Goal: Task Accomplishment & Management: Use online tool/utility

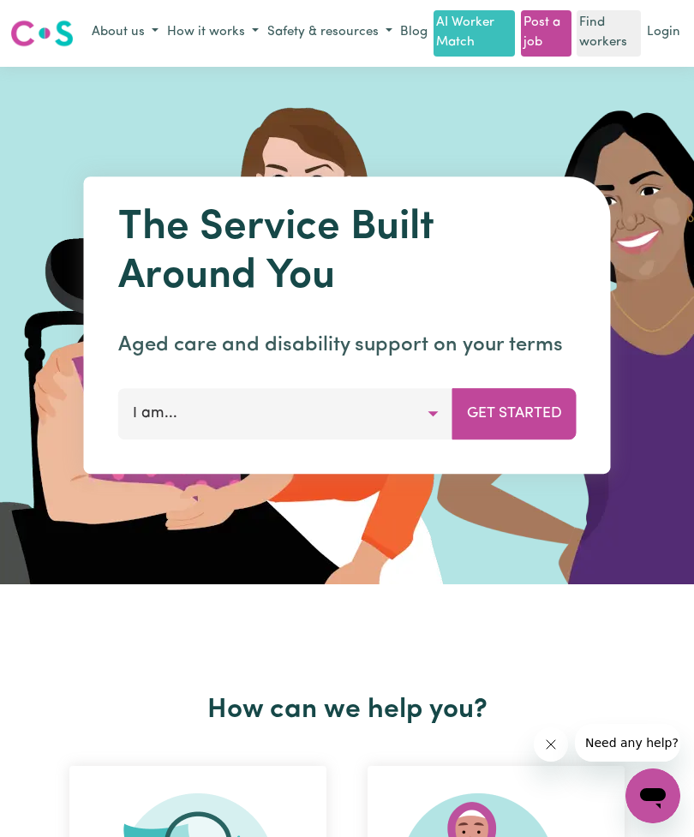
click at [434, 420] on button "I am..." at bounding box center [285, 413] width 335 height 51
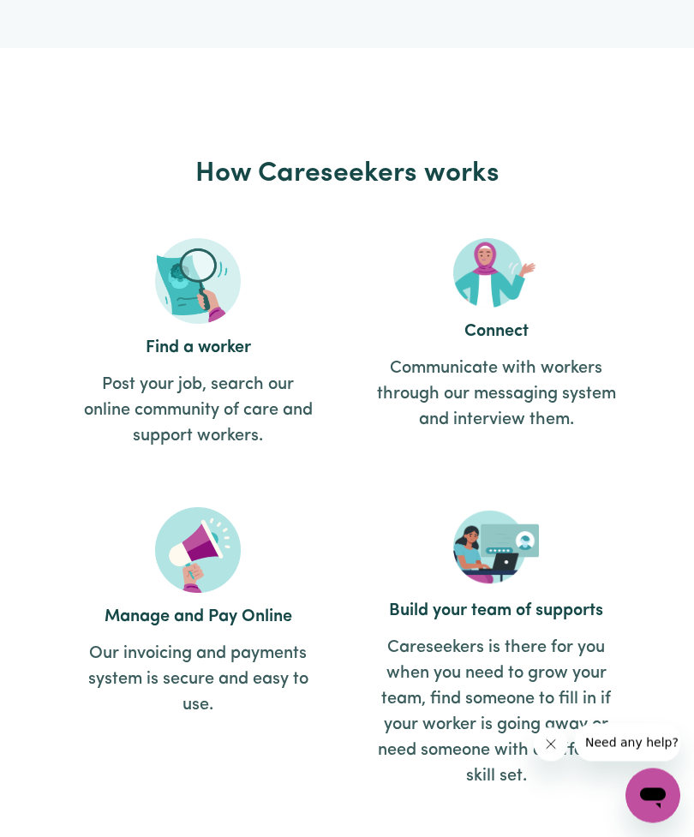
scroll to position [2119, 0]
click at [205, 342] on h2 "Find a worker" at bounding box center [198, 347] width 240 height 21
click at [210, 372] on p "Post your job, search our online community of care and support workers." at bounding box center [198, 410] width 240 height 77
click at [222, 305] on img at bounding box center [198, 281] width 86 height 86
click at [217, 290] on img at bounding box center [198, 281] width 86 height 86
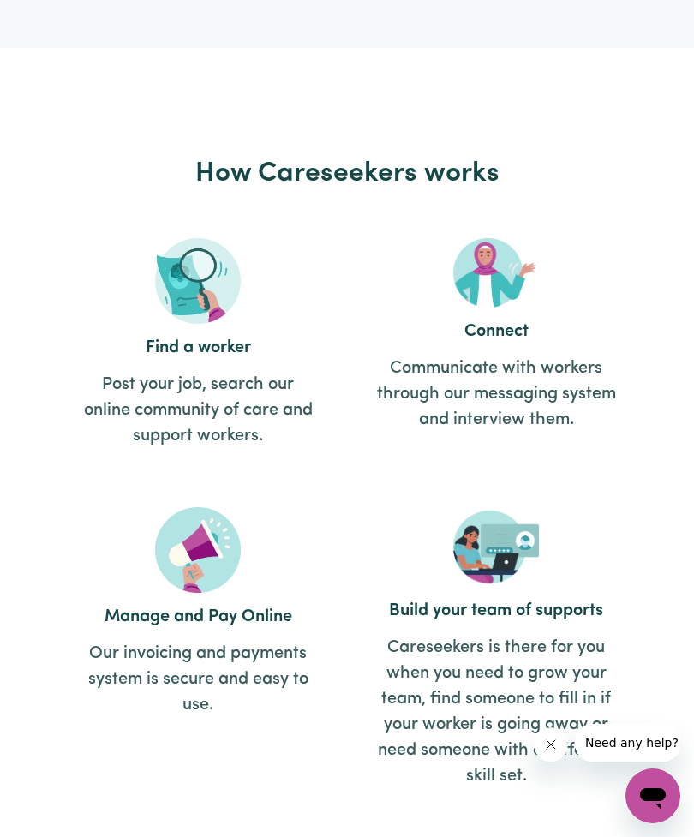
click at [203, 361] on article "Find a worker Post your job, search our online community of care and support wo…" at bounding box center [197, 349] width 257 height 241
click at [225, 422] on p "Post your job, search our online community of care and support workers." at bounding box center [198, 410] width 240 height 77
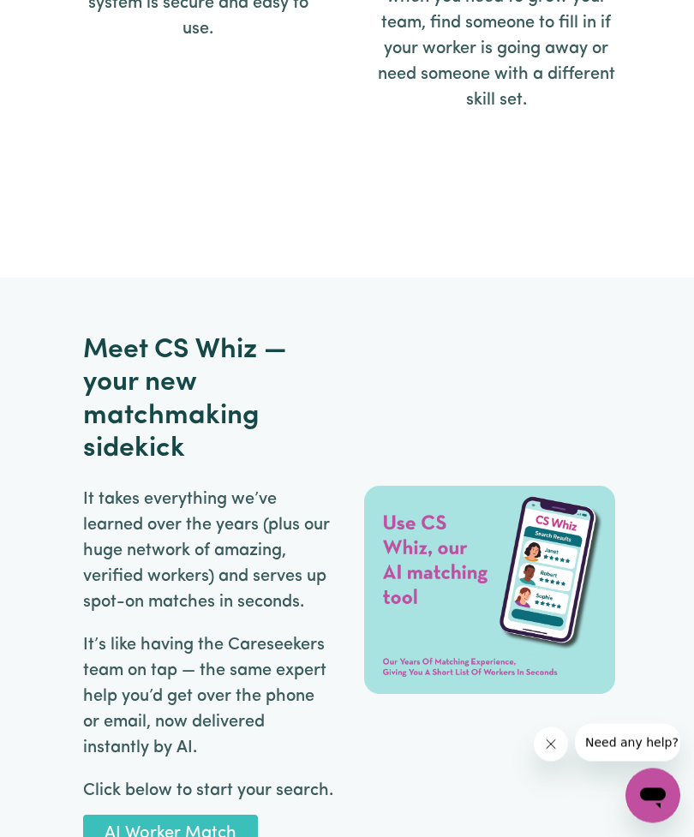
scroll to position [2795, 0]
click at [517, 357] on img at bounding box center [489, 590] width 251 height 543
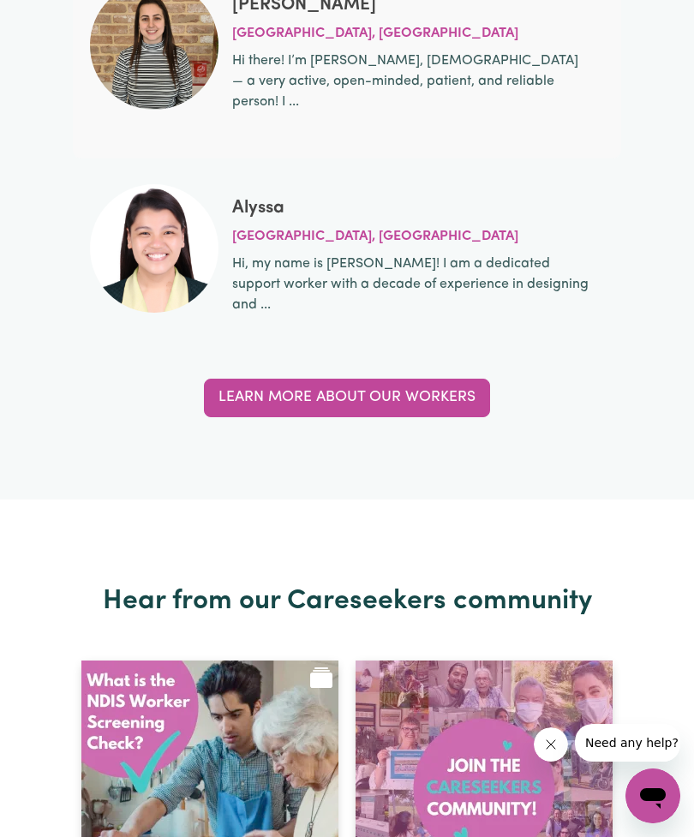
scroll to position [7299, 0]
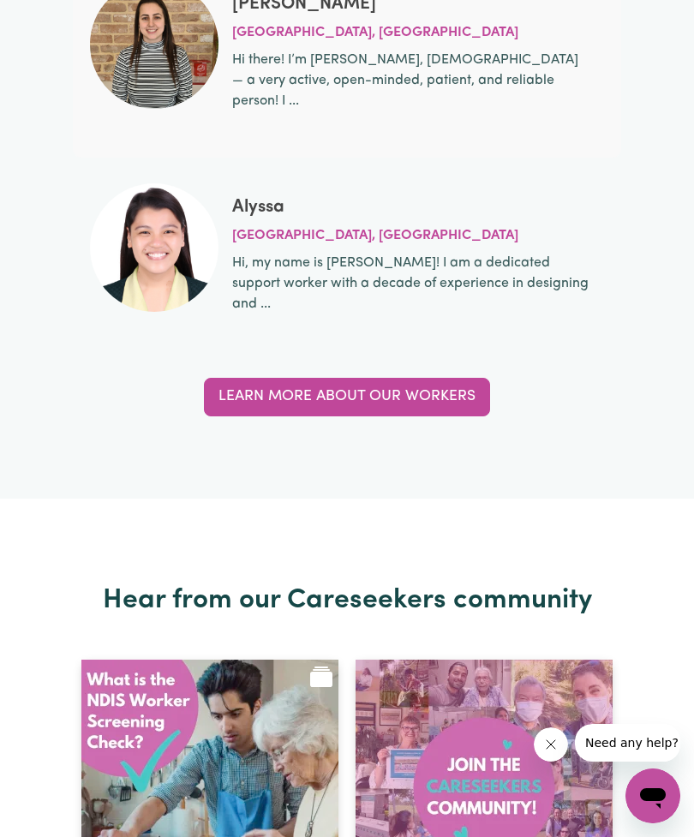
click at [360, 378] on link "Learn more about our workers" at bounding box center [347, 397] width 286 height 38
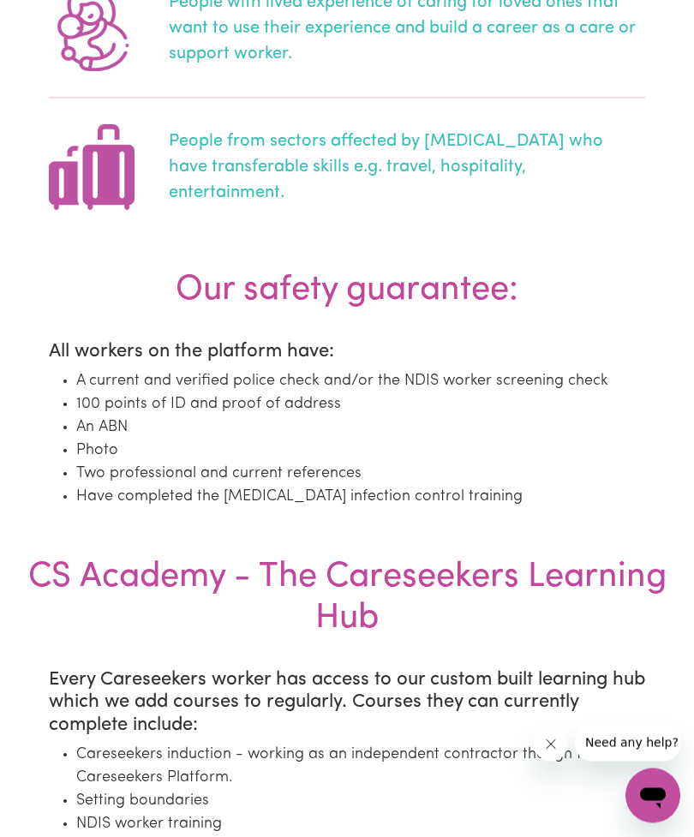
scroll to position [1475, 0]
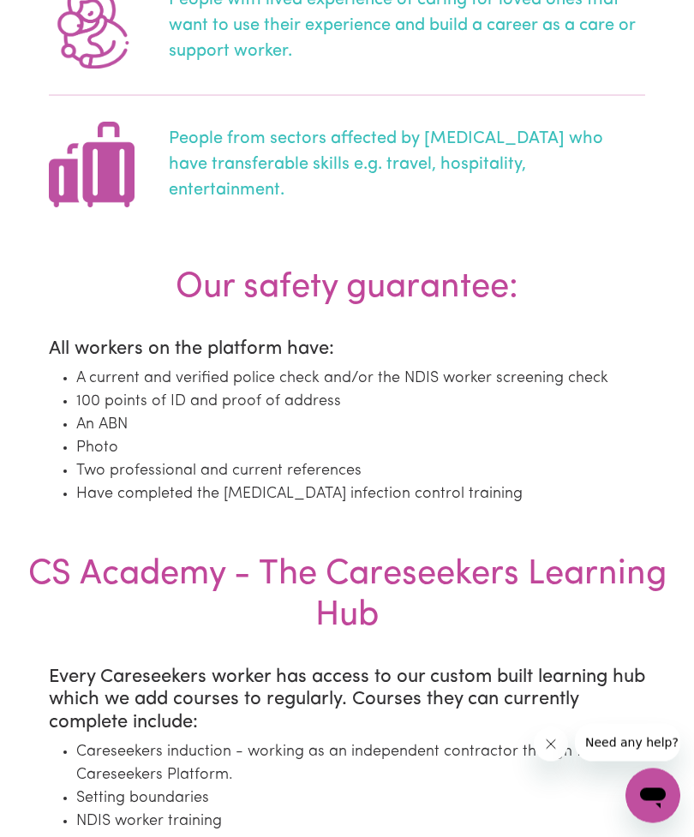
click at [627, 414] on li "An ABN" at bounding box center [360, 425] width 569 height 23
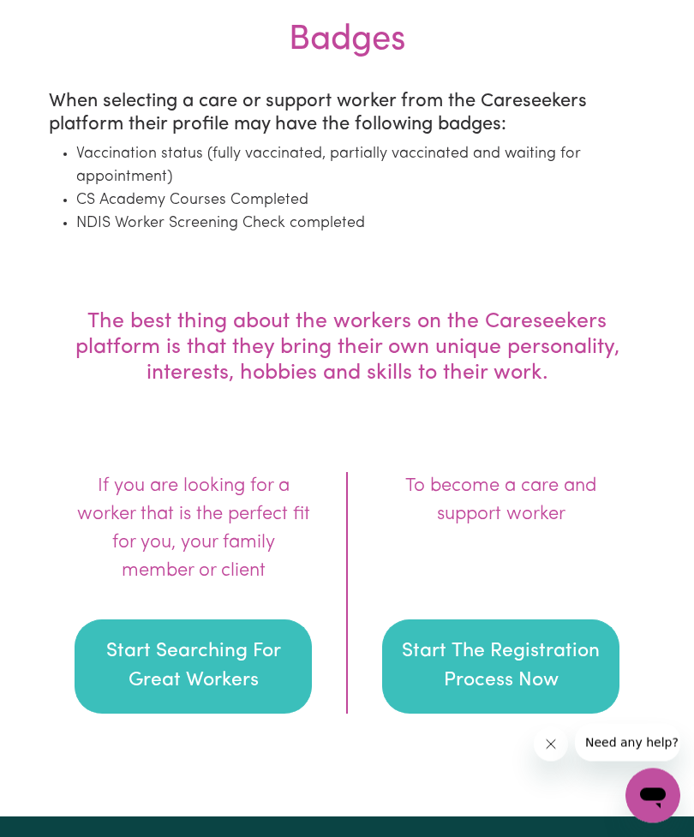
scroll to position [2362, 0]
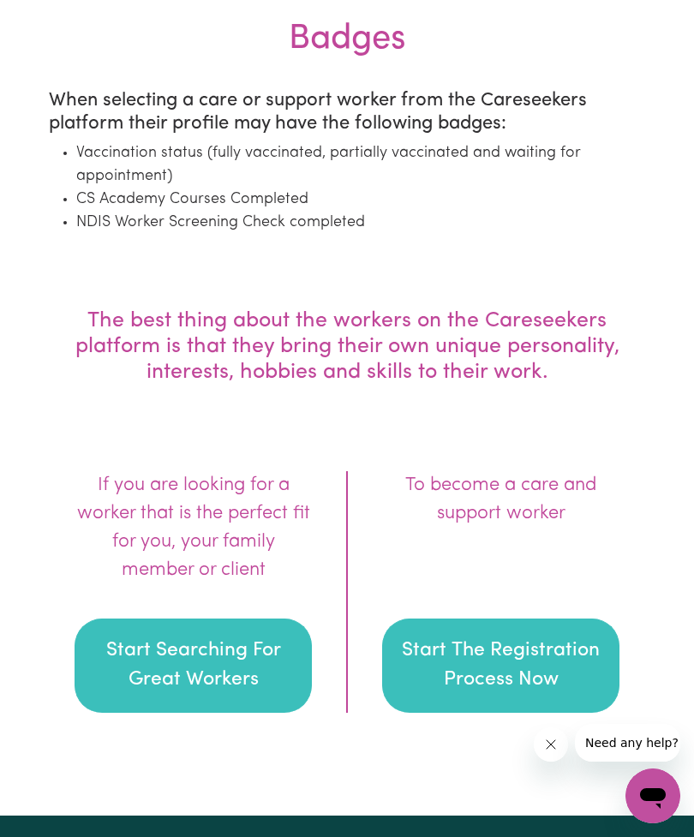
click at [138, 641] on button "Start Searching For Great Workers" at bounding box center [192, 665] width 237 height 94
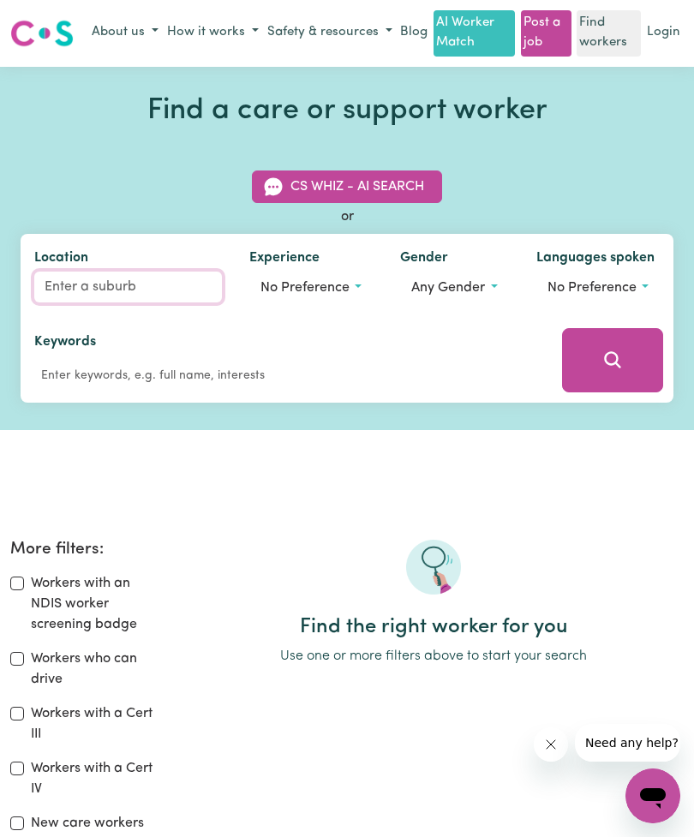
click at [107, 290] on input "Location" at bounding box center [128, 286] width 188 height 31
type input "[MEDICAL_DATA]"
type input "BalACLAVA, [GEOGRAPHIC_DATA], 2575"
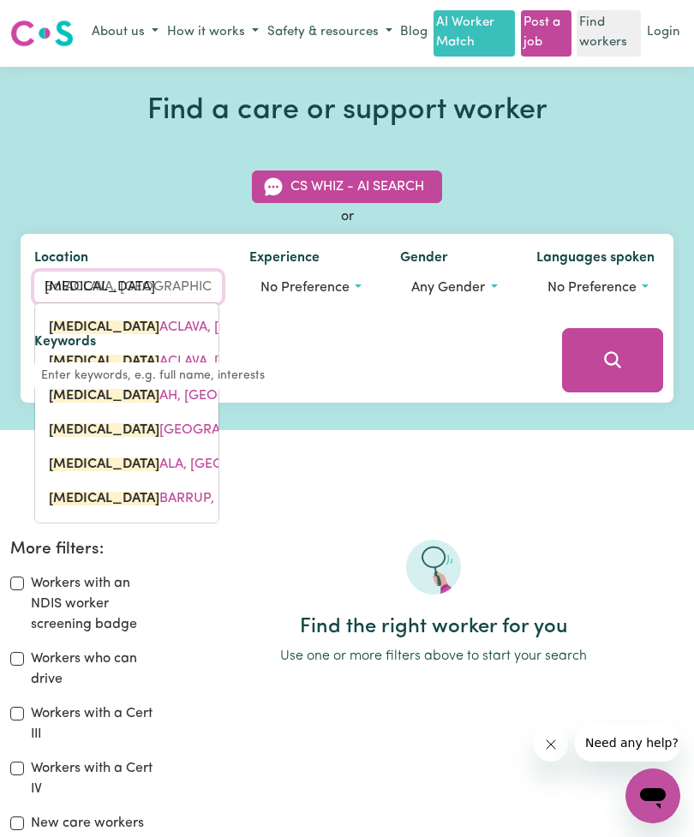
type input "Balg"
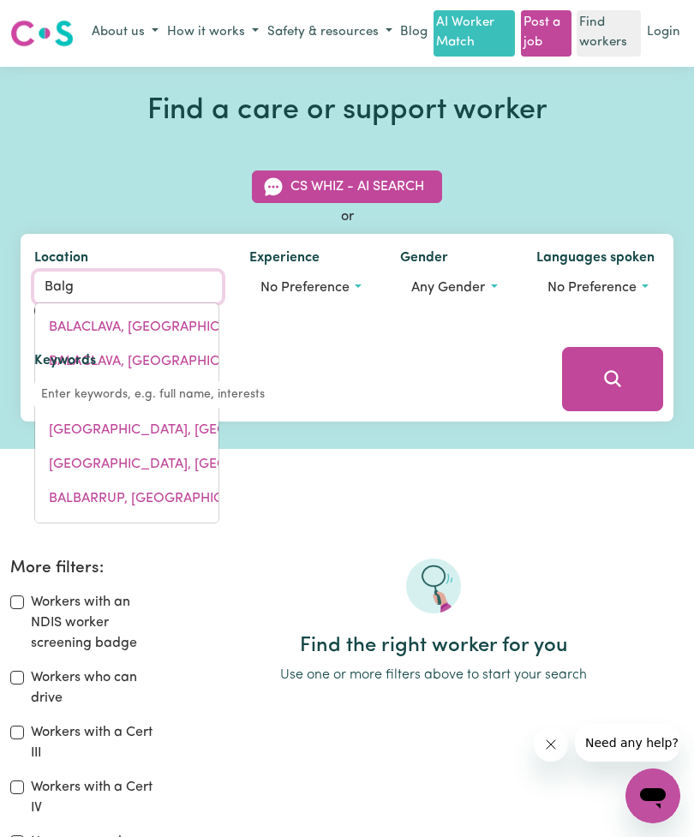
type input "BalgA, [GEOGRAPHIC_DATA], 6061"
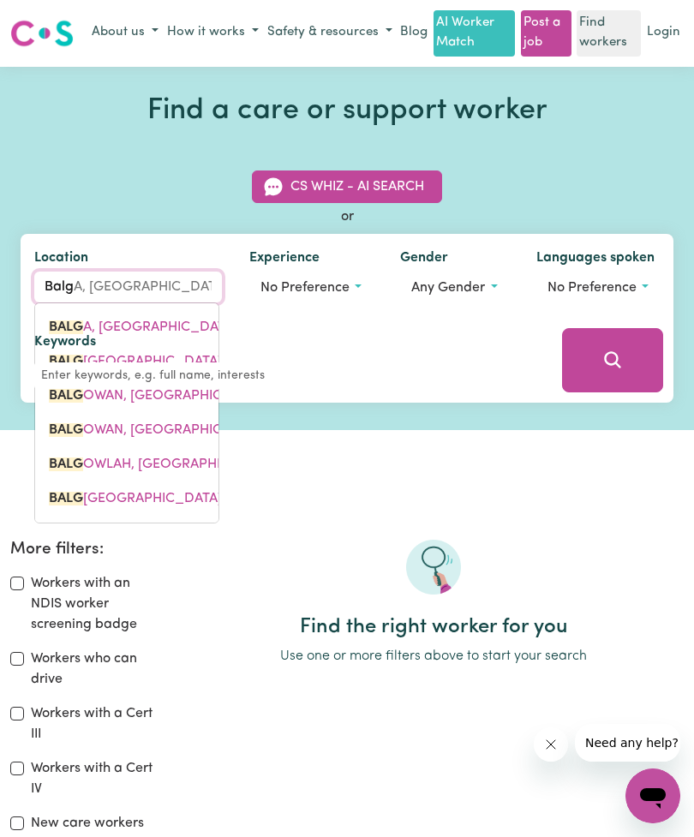
type input "Balgo"
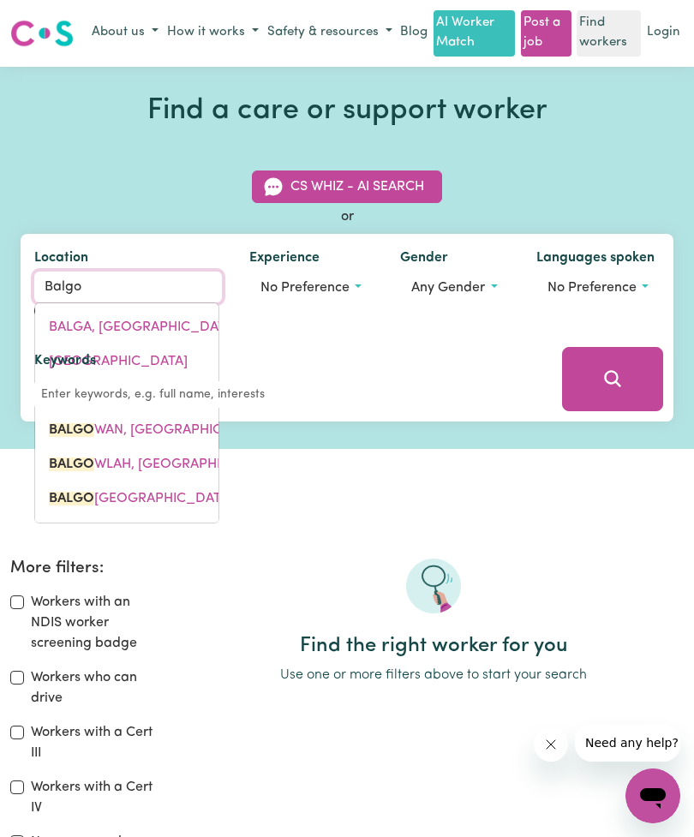
type input "BalgoWAN, [GEOGRAPHIC_DATA], 4401"
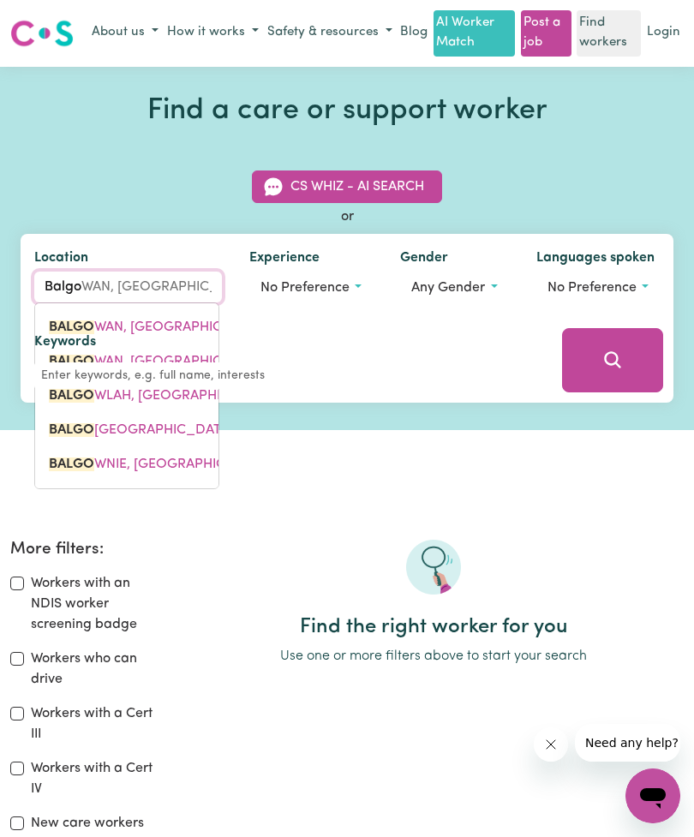
type input "Balgow"
type input "BalgowAN, [GEOGRAPHIC_DATA], 4401"
type input "Balgowl"
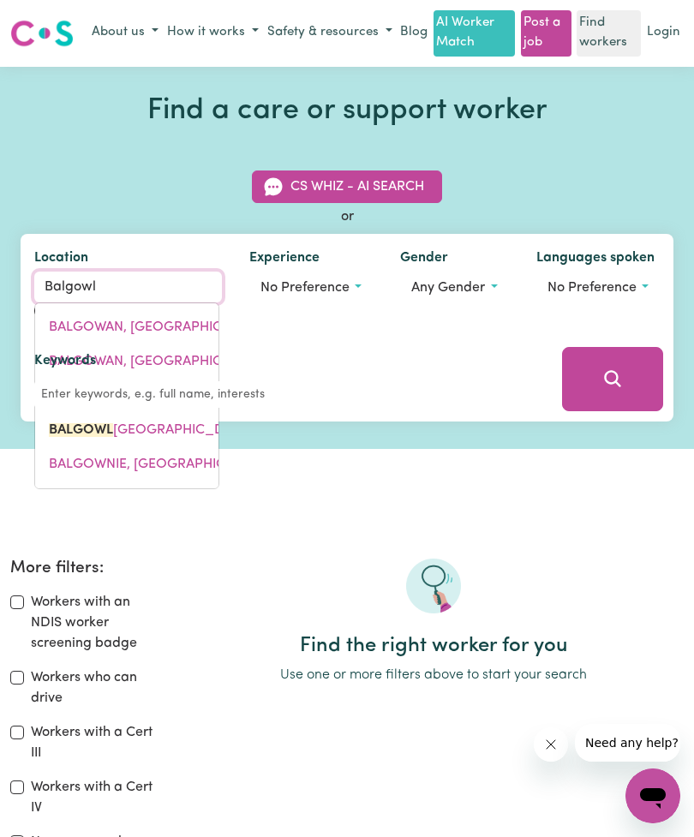
type input "BalgowlAH, [GEOGRAPHIC_DATA], 2093"
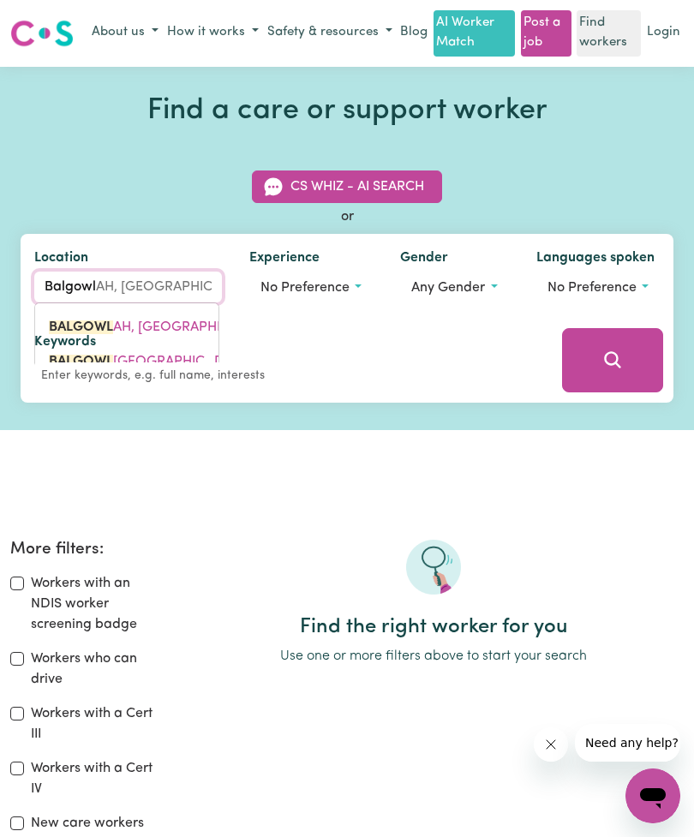
type input "Balgowla"
type input "BalgowlaH, [GEOGRAPHIC_DATA], 2093"
type input "Balgowlah"
type input "Balgowlah, [GEOGRAPHIC_DATA], 2093"
type input "Balgowlah"
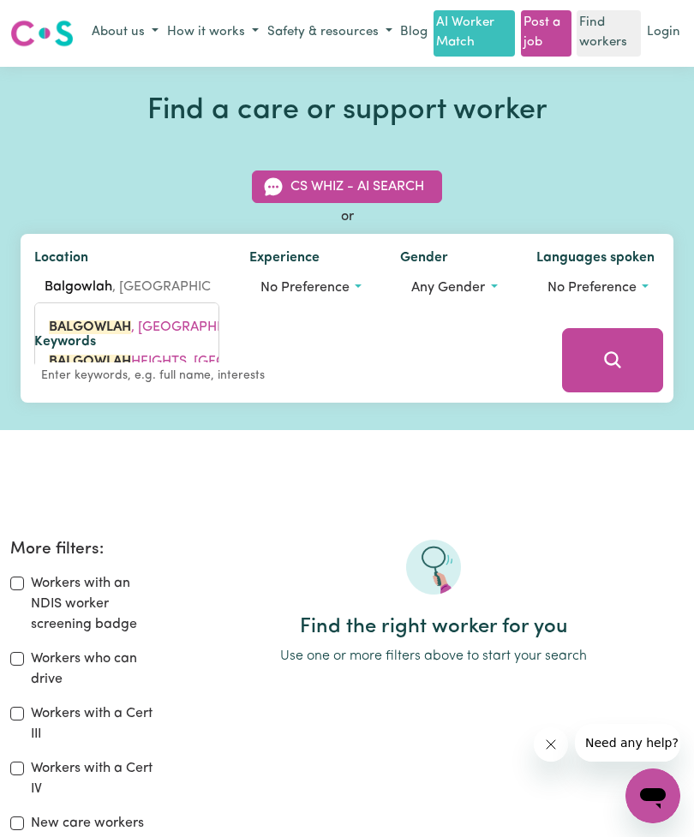
click at [171, 327] on div "Keywords" at bounding box center [286, 360] width 531 height 85
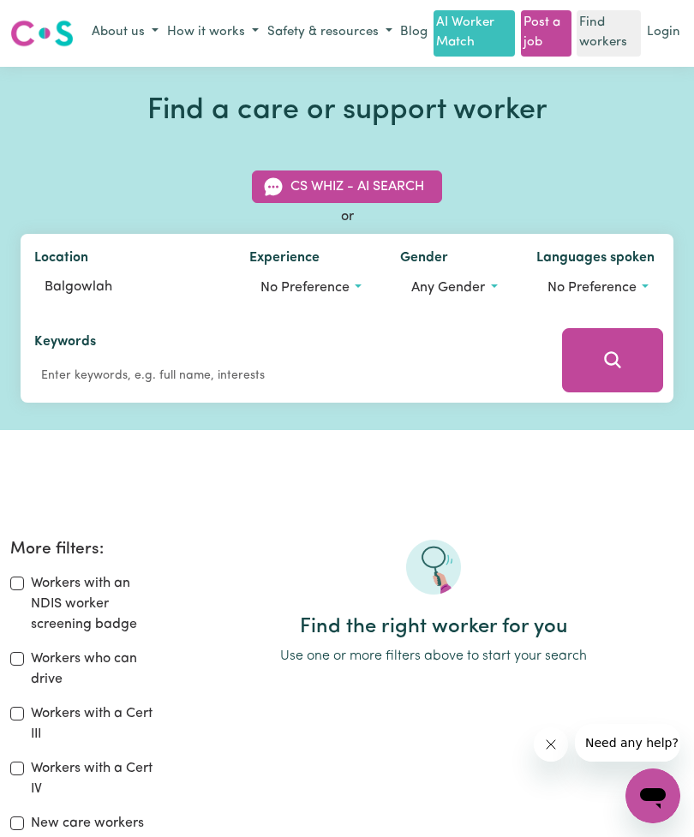
click at [628, 285] on span "No preference" at bounding box center [591, 288] width 89 height 14
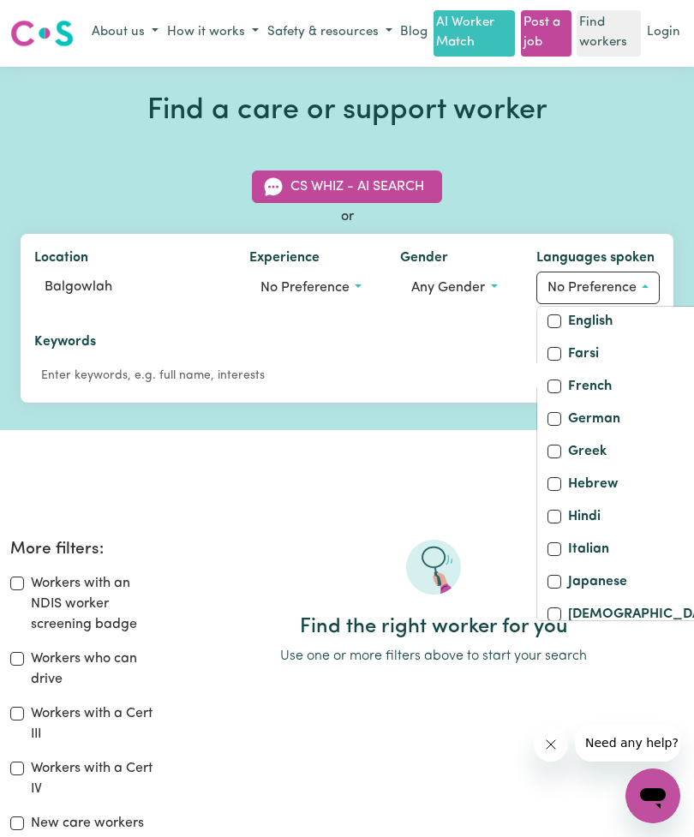
scroll to position [315, 0]
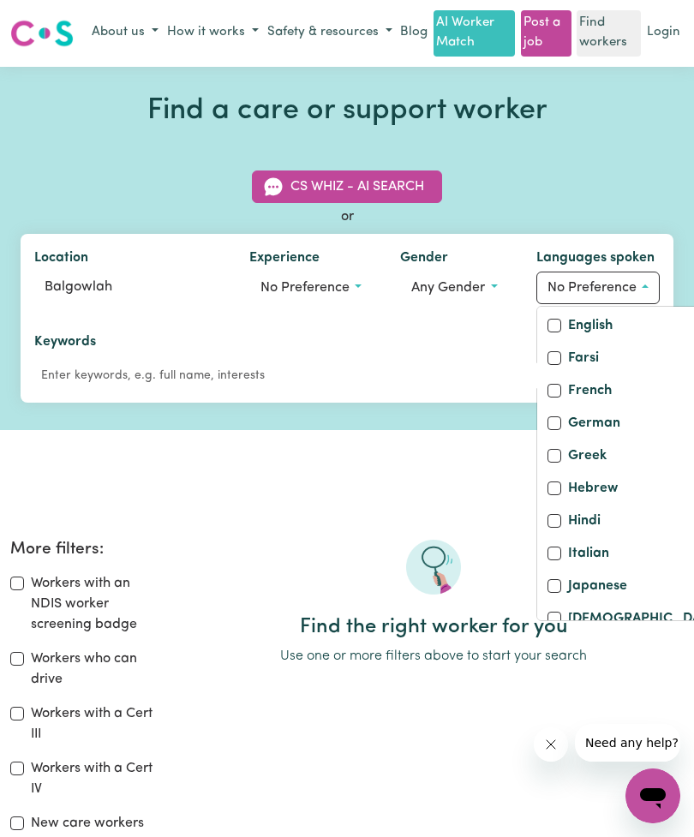
click at [569, 339] on label "English" at bounding box center [590, 327] width 45 height 24
click at [561, 332] on input "English" at bounding box center [554, 326] width 14 height 14
checkbox input "true"
checkbox input "false"
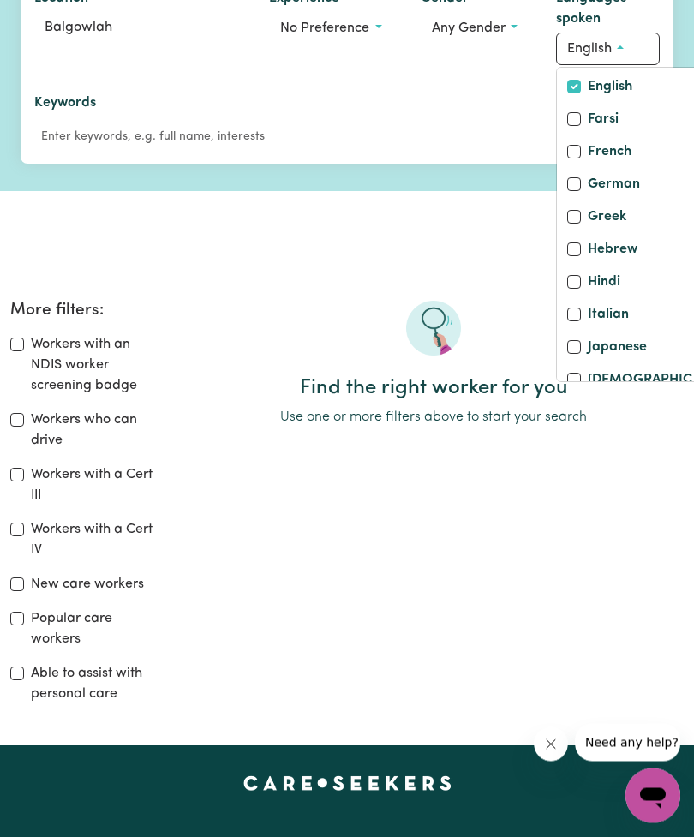
scroll to position [255, 0]
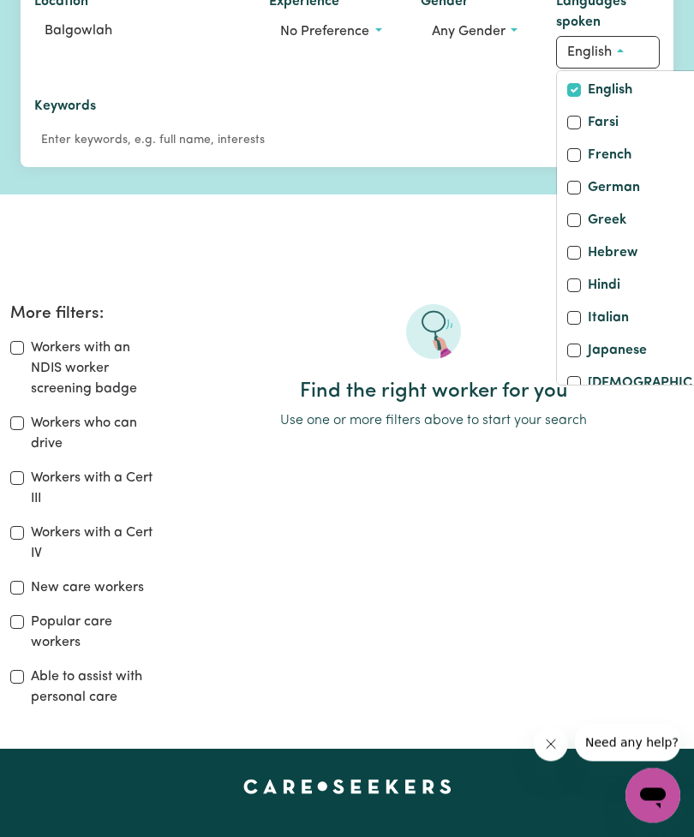
click at [201, 573] on div "Find the right worker for you Use one or more filters above to start your search" at bounding box center [434, 513] width 521 height 417
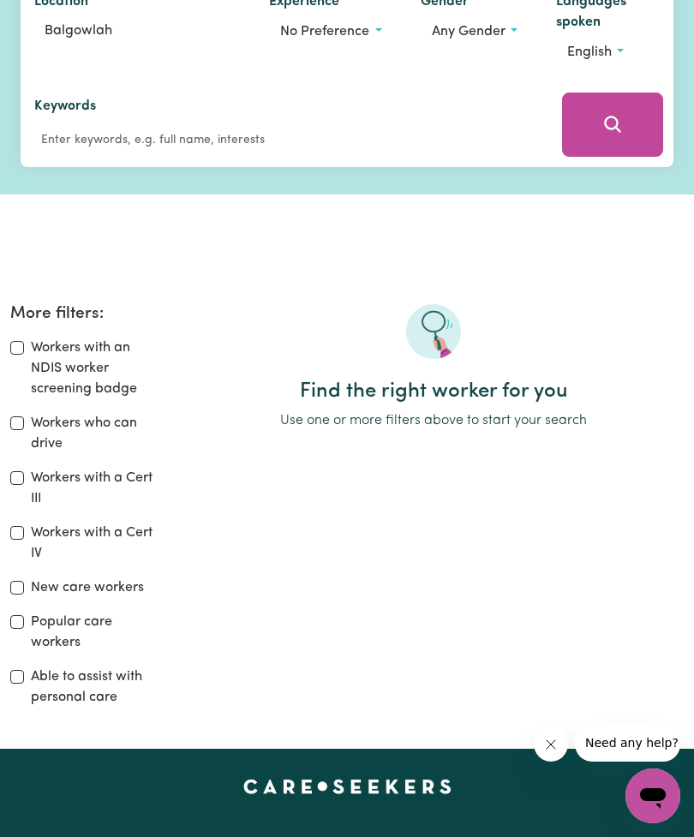
click at [22, 530] on input "Workers with a Cert IV" at bounding box center [17, 533] width 14 height 14
checkbox input "true"
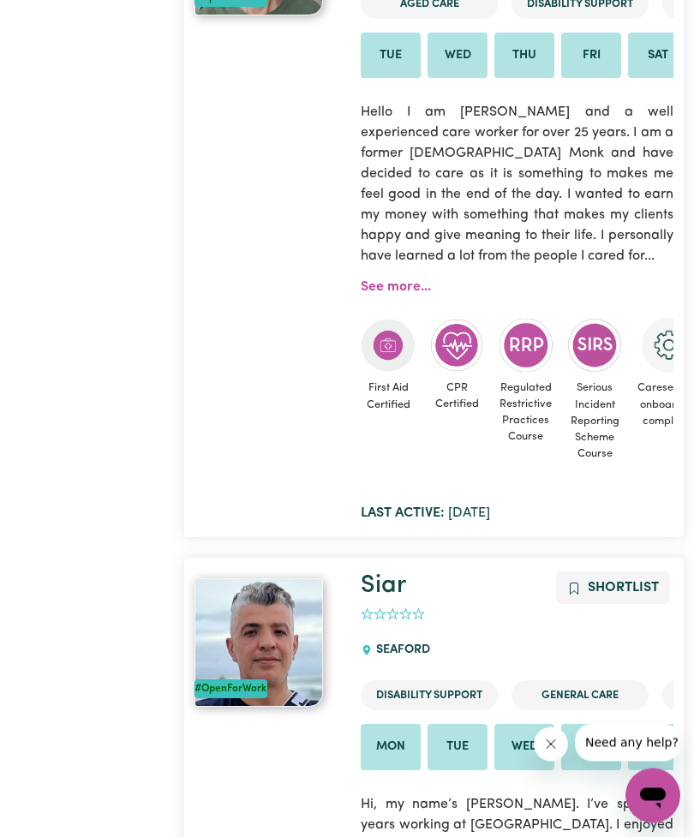
scroll to position [1432, 0]
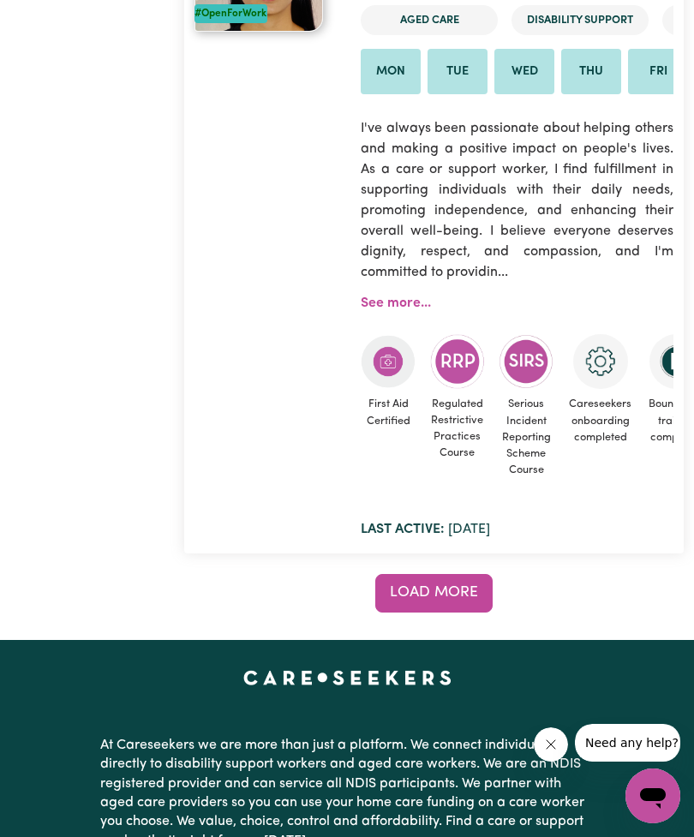
scroll to position [17412, 0]
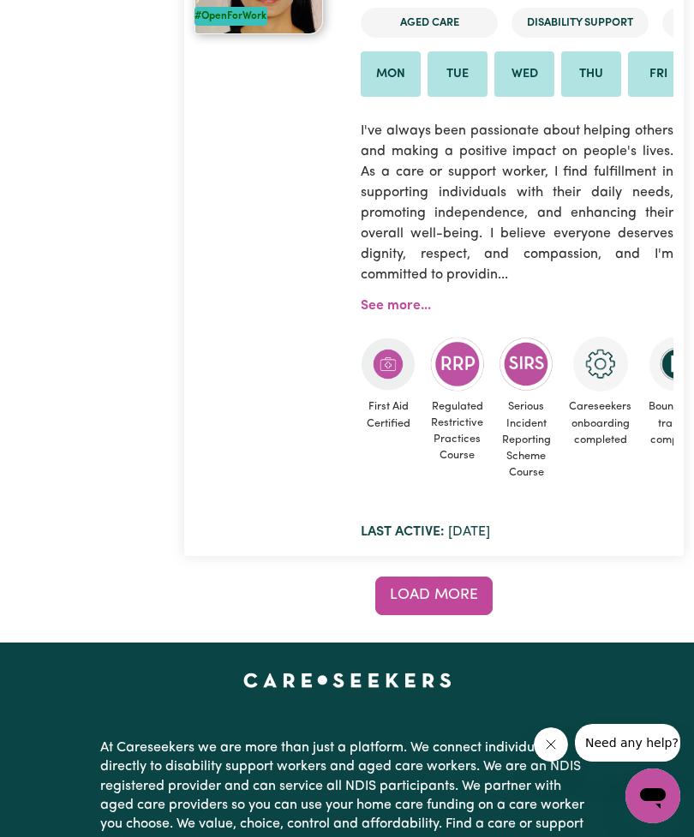
click at [161, 731] on p "At Careseekers we are more than just a platform. We connect individuals directl…" at bounding box center [346, 795] width 493 height 128
click at [160, 731] on p "At Careseekers we are more than just a platform. We connect individuals directl…" at bounding box center [346, 795] width 493 height 128
click at [158, 731] on p "At Careseekers we are more than just a platform. We connect individuals directl…" at bounding box center [346, 795] width 493 height 128
click at [152, 731] on p "At Careseekers we are more than just a platform. We connect individuals directl…" at bounding box center [346, 795] width 493 height 128
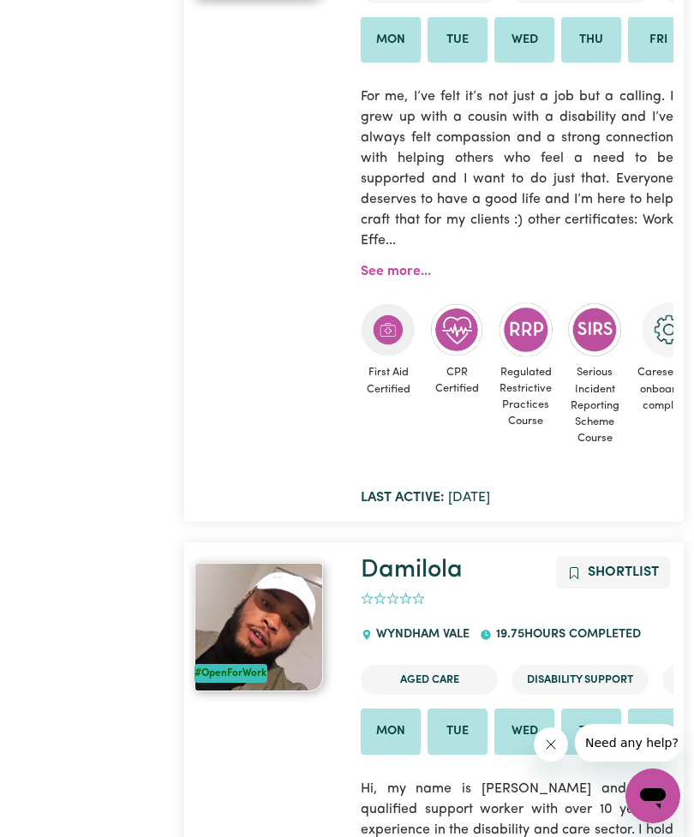
scroll to position [13348, 0]
